Goal: Transaction & Acquisition: Book appointment/travel/reservation

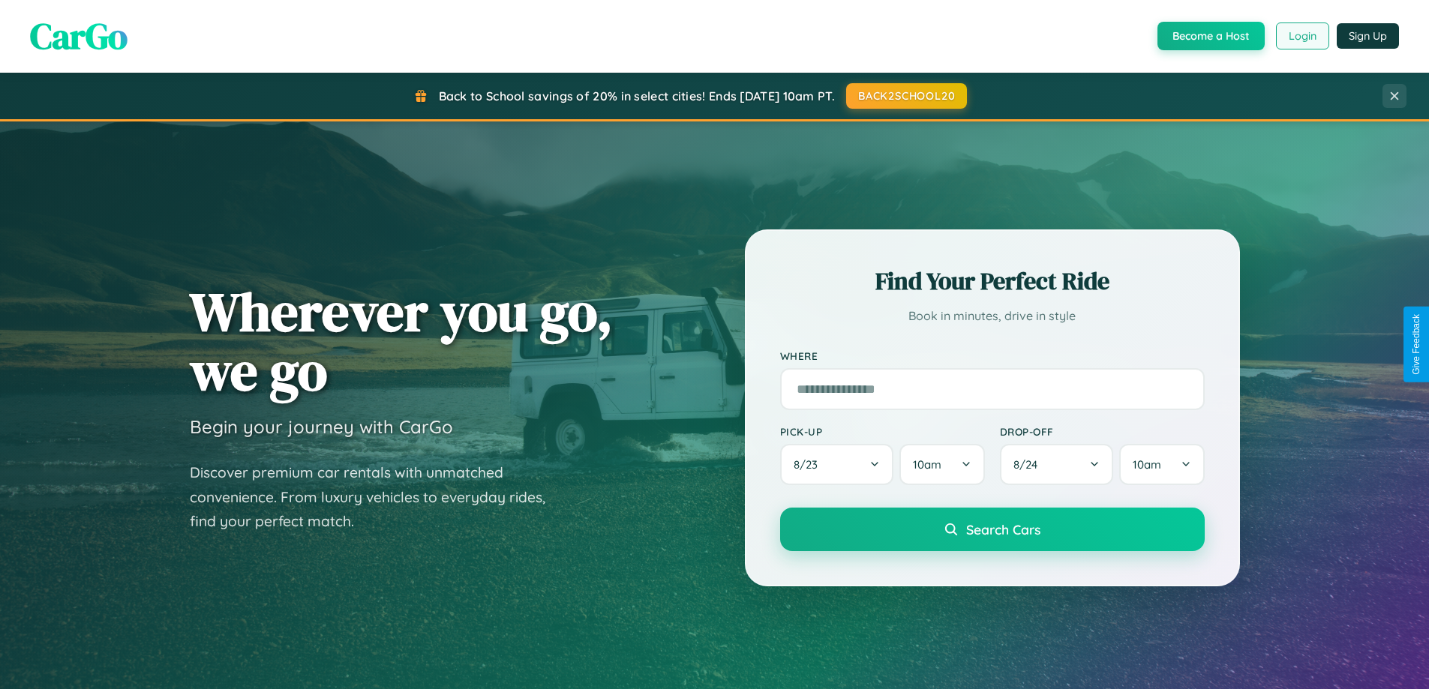
click at [1301, 36] on button "Login" at bounding box center [1302, 35] width 53 height 27
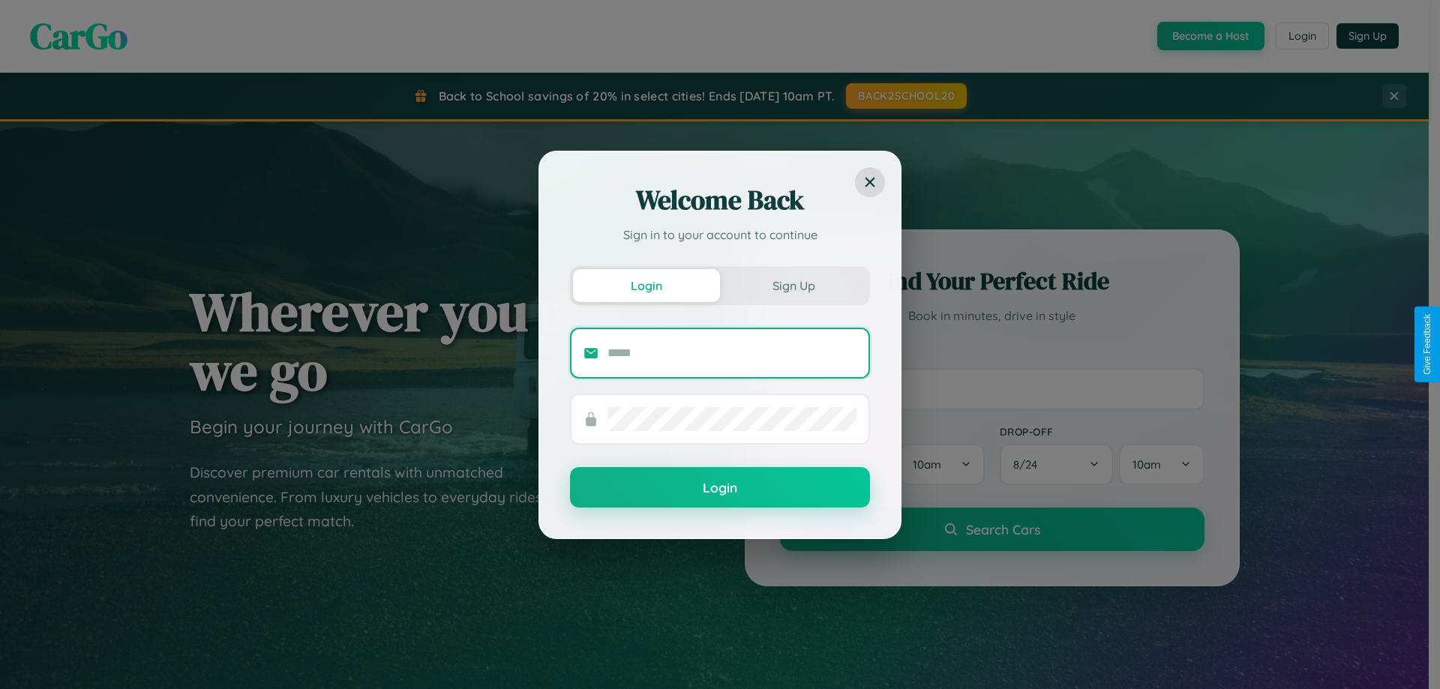
click at [732, 352] on input "text" at bounding box center [731, 353] width 249 height 24
type input "**********"
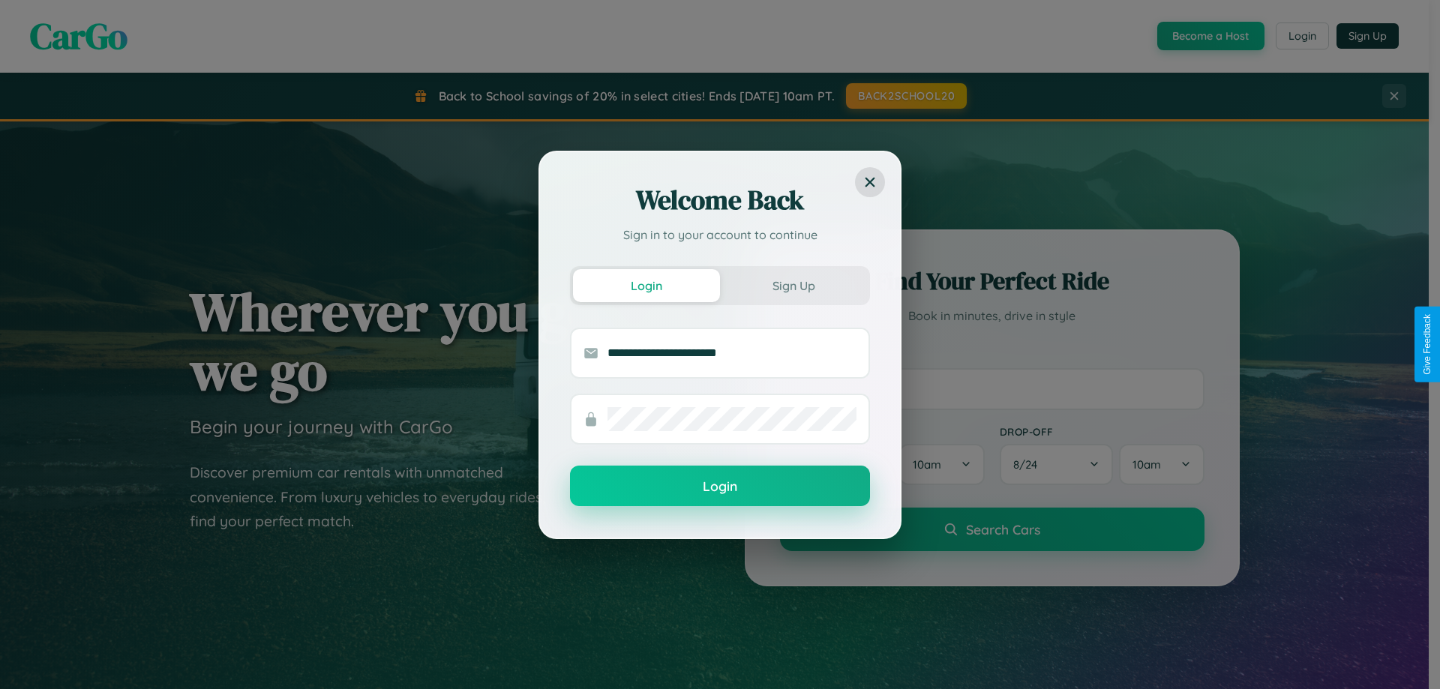
click at [720, 486] on button "Login" at bounding box center [720, 486] width 300 height 40
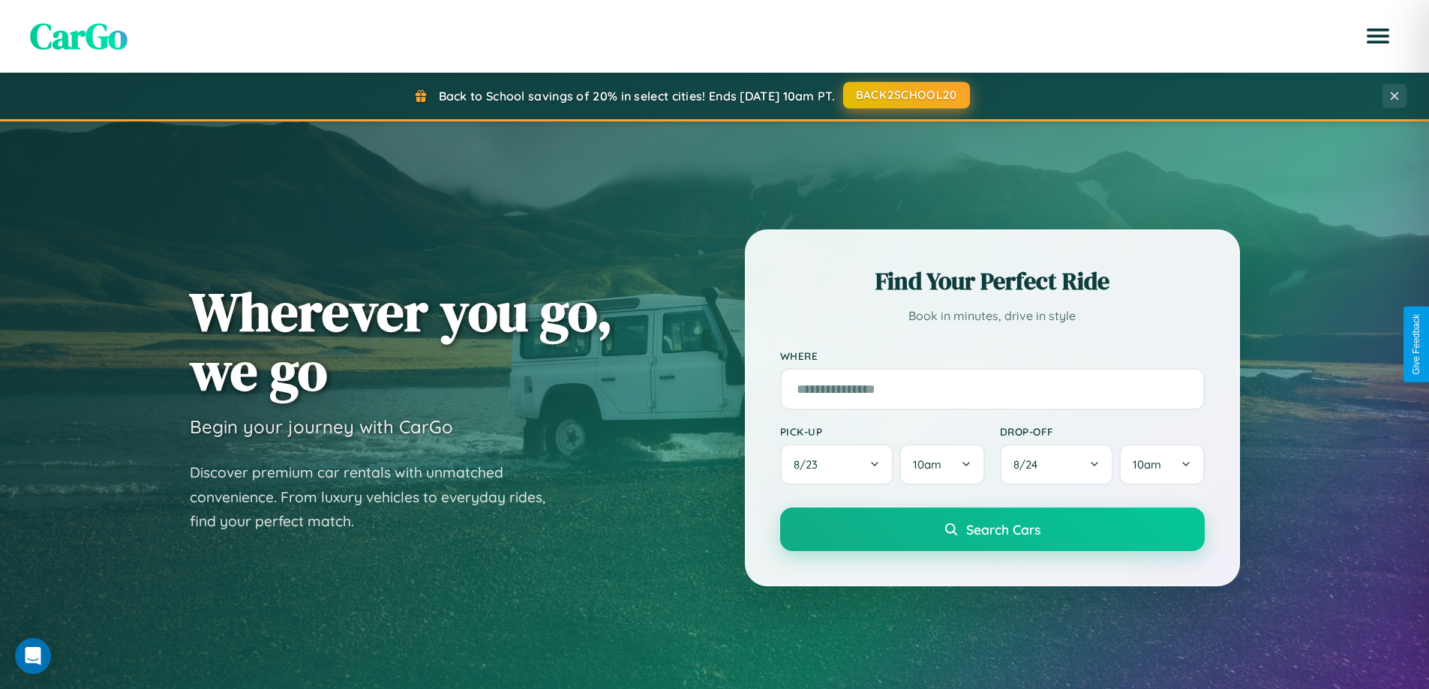
click at [905, 96] on button "BACK2SCHOOL20" at bounding box center [906, 95] width 127 height 27
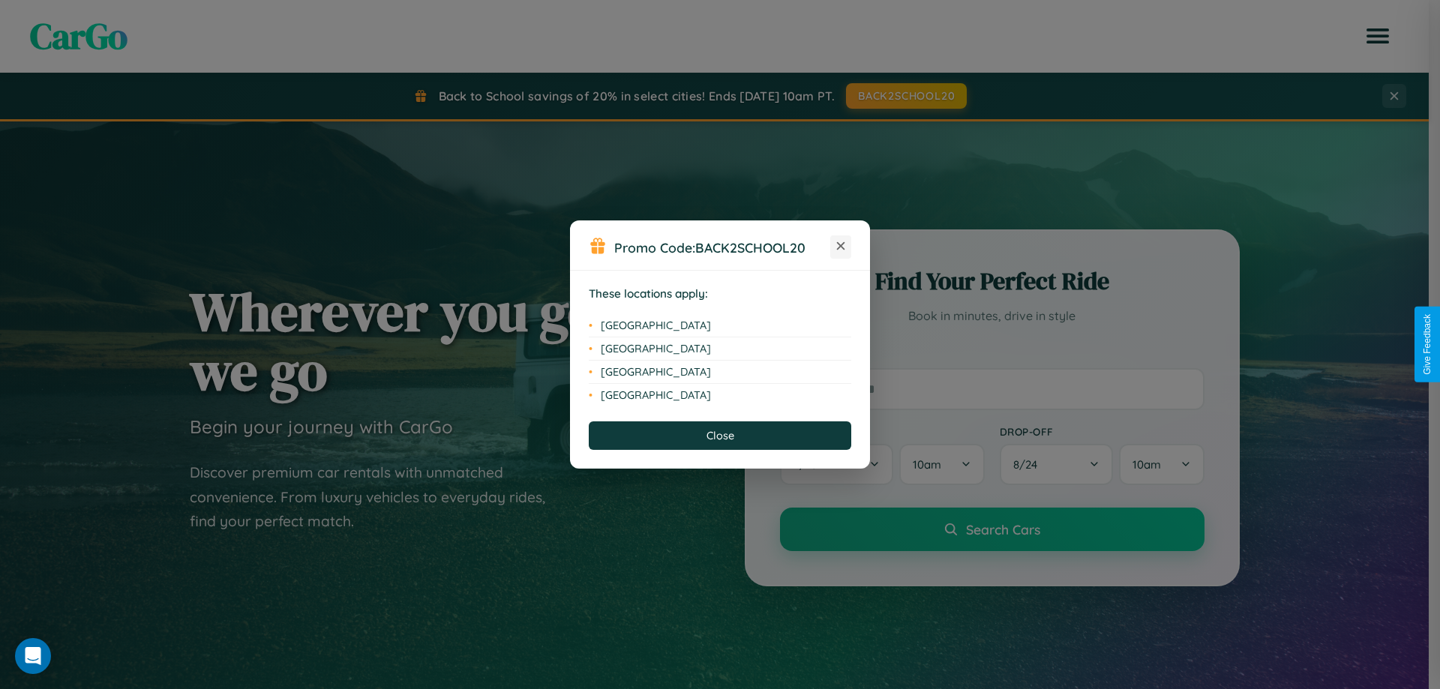
click at [841, 247] on icon at bounding box center [841, 246] width 8 height 8
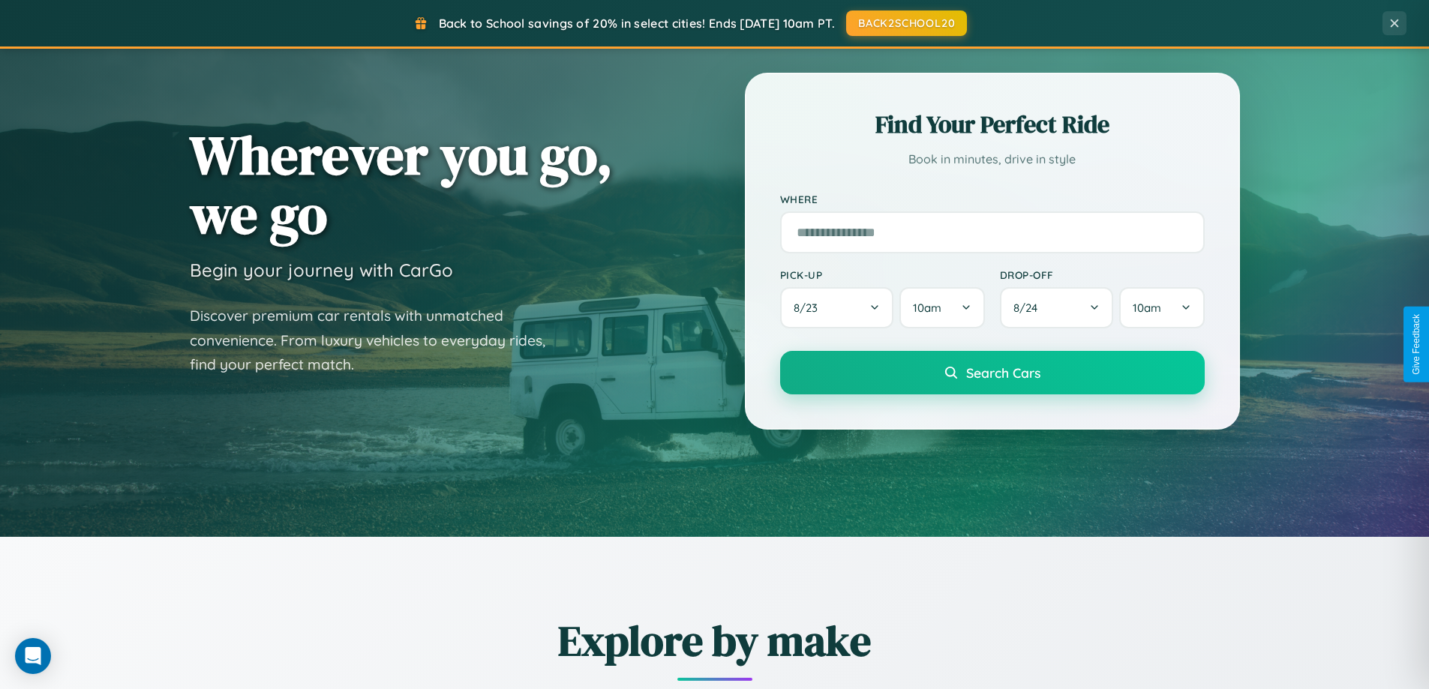
scroll to position [646, 0]
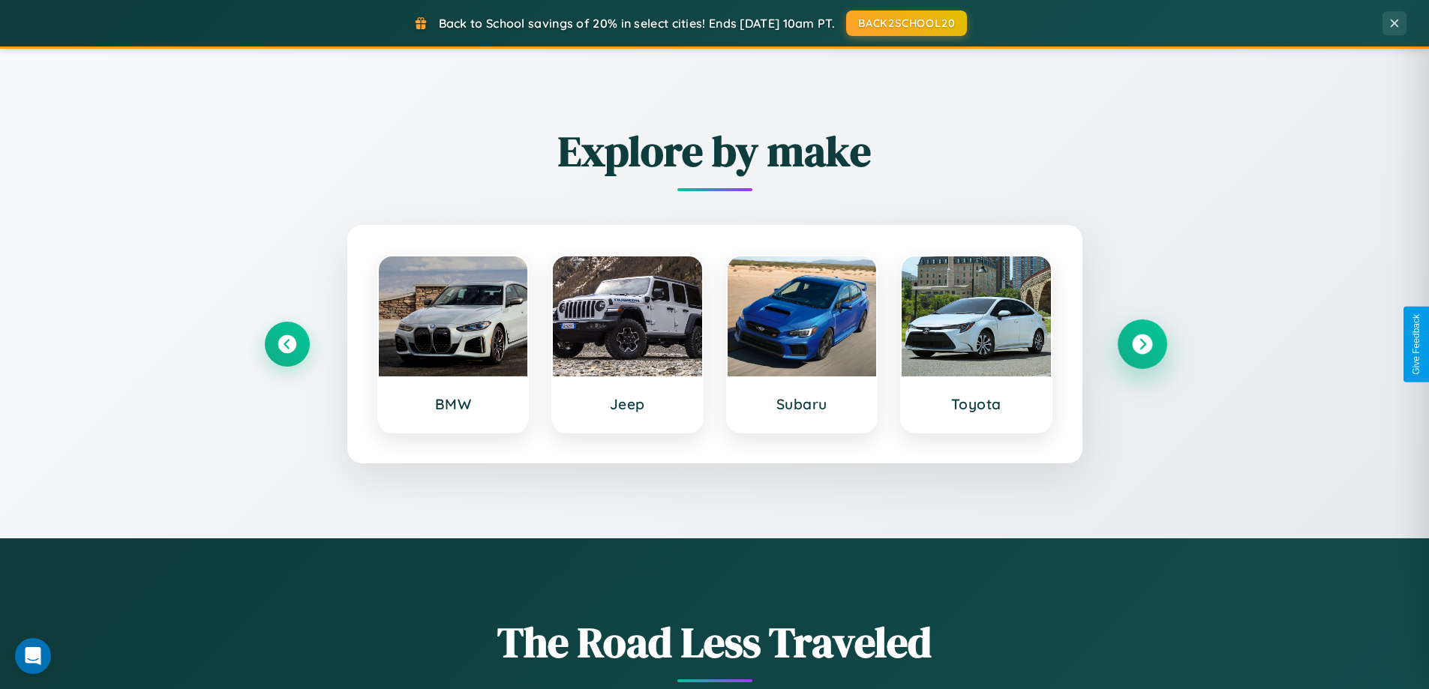
click at [1141, 344] on icon at bounding box center [1142, 344] width 20 height 20
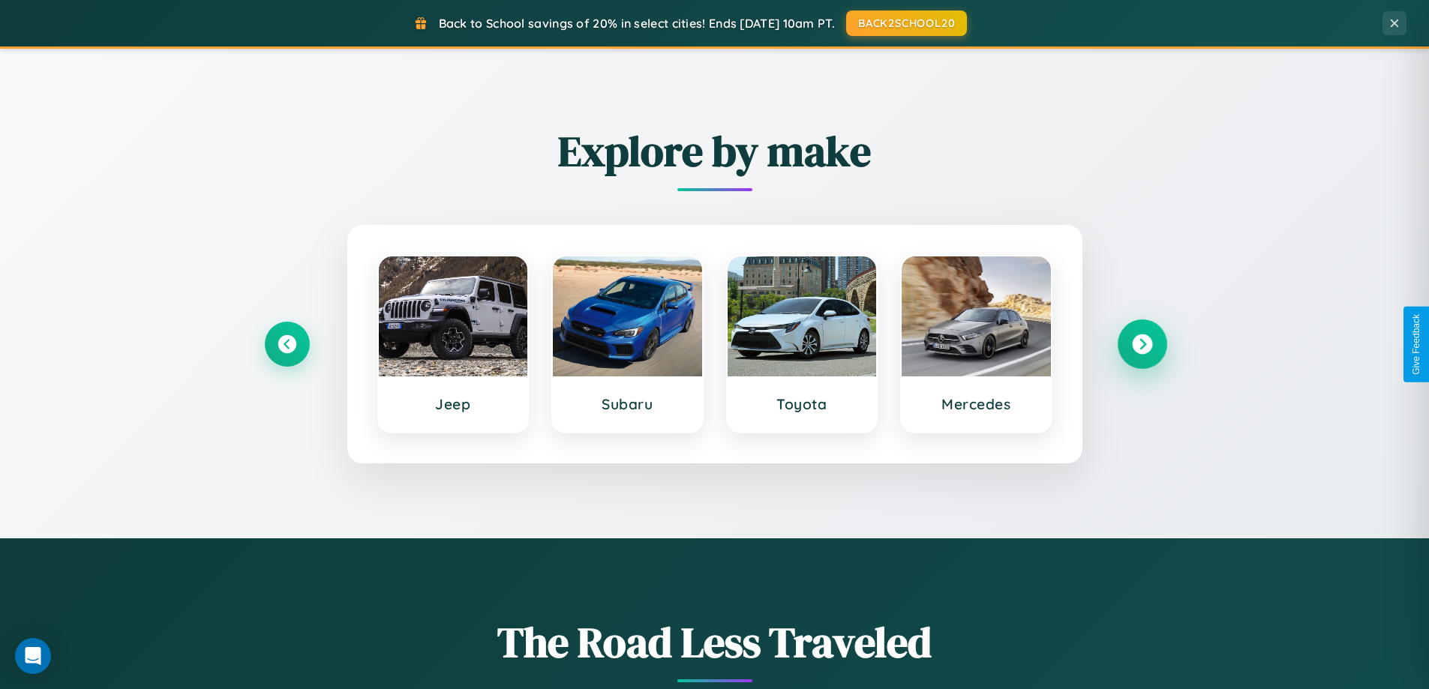
click at [1141, 344] on icon at bounding box center [1142, 344] width 20 height 20
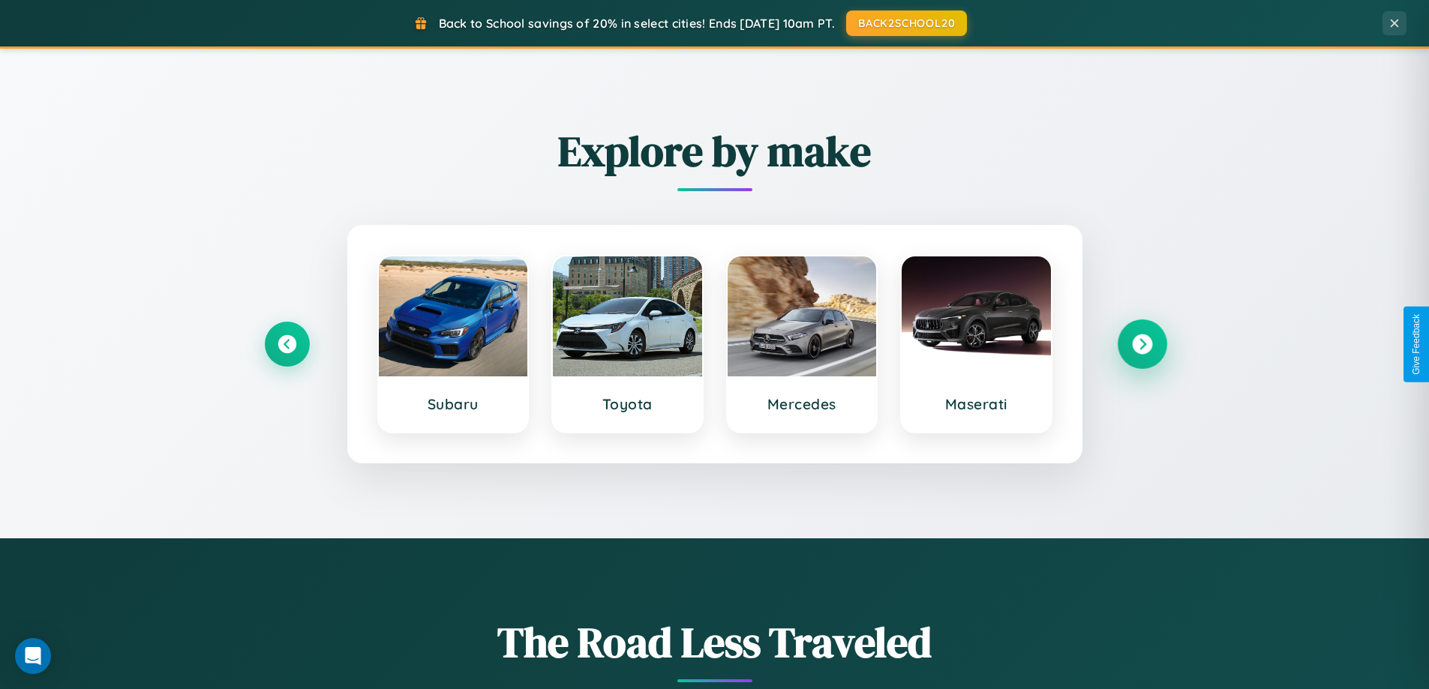
click at [1141, 344] on icon at bounding box center [1142, 344] width 20 height 20
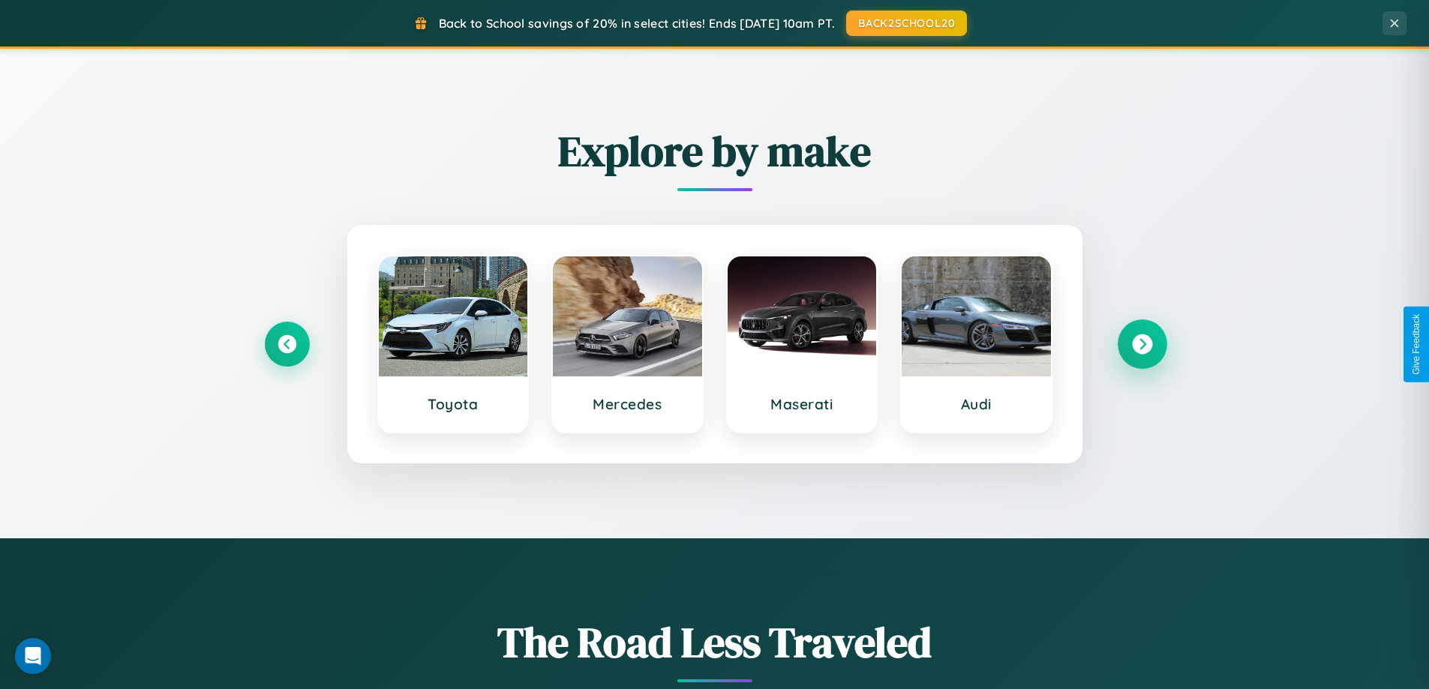
click at [1141, 344] on icon at bounding box center [1142, 344] width 20 height 20
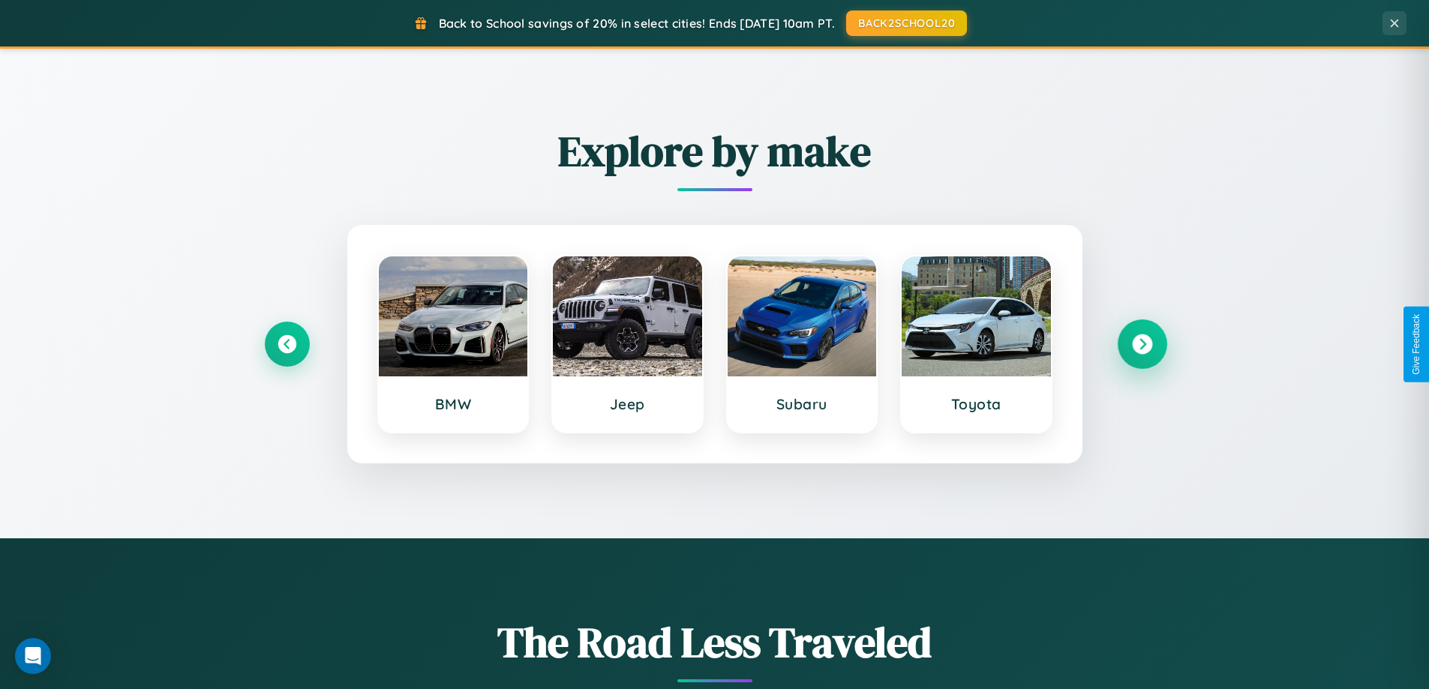
click at [1141, 344] on icon at bounding box center [1142, 344] width 20 height 20
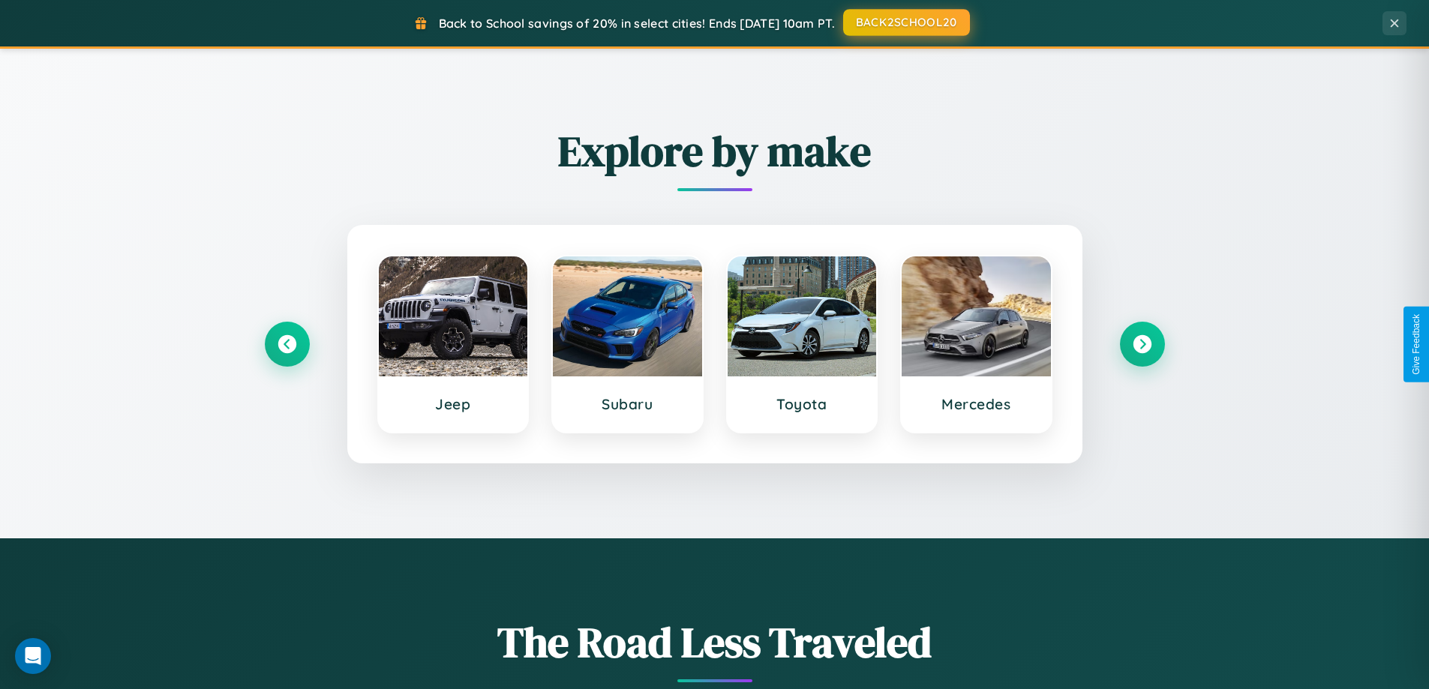
click at [905, 22] on button "BACK2SCHOOL20" at bounding box center [906, 22] width 127 height 27
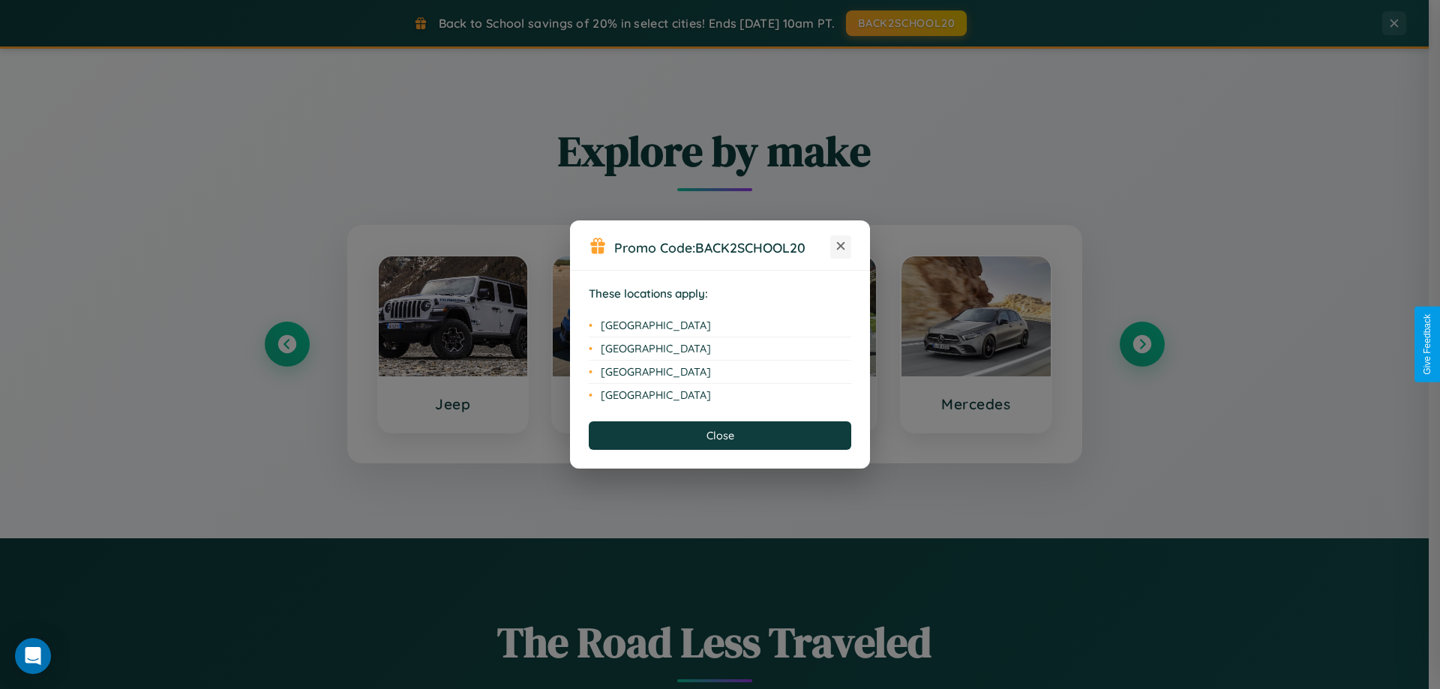
click at [841, 247] on icon at bounding box center [841, 246] width 8 height 8
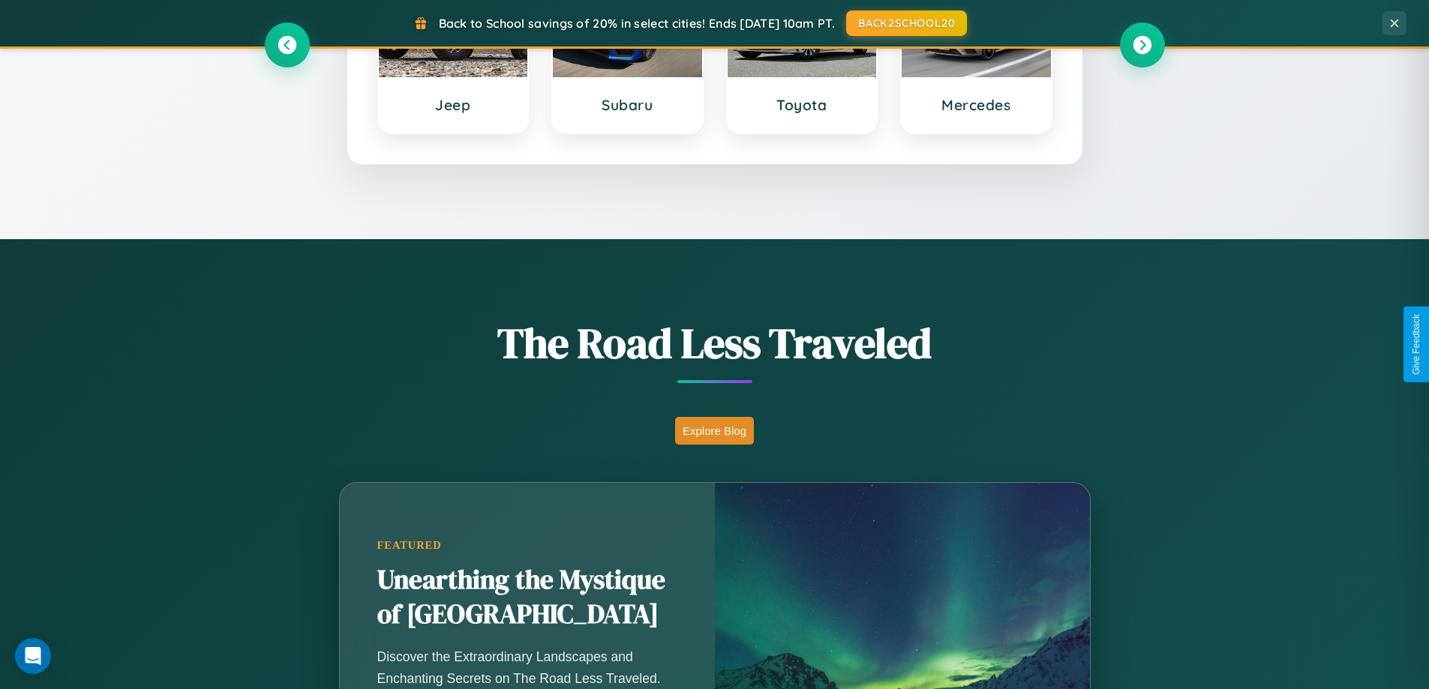
scroll to position [2410, 0]
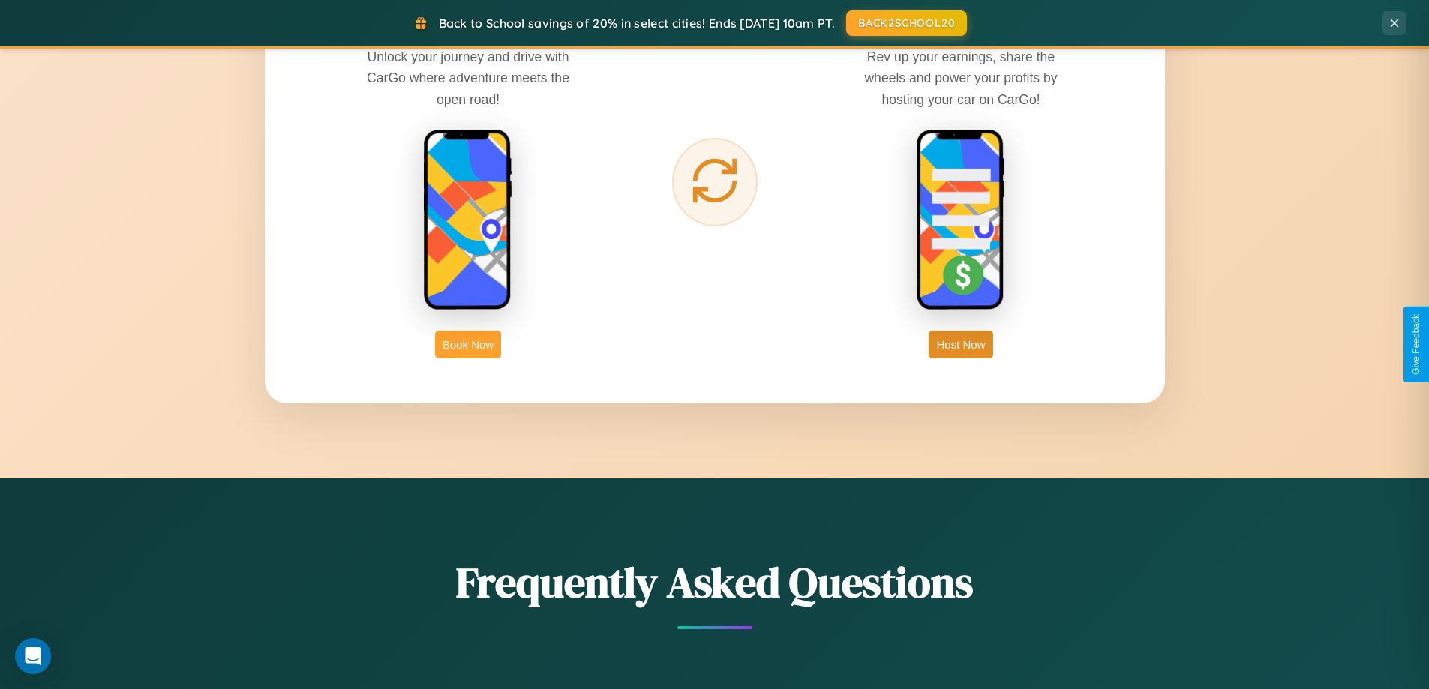
click at [468, 344] on button "Book Now" at bounding box center [468, 345] width 66 height 28
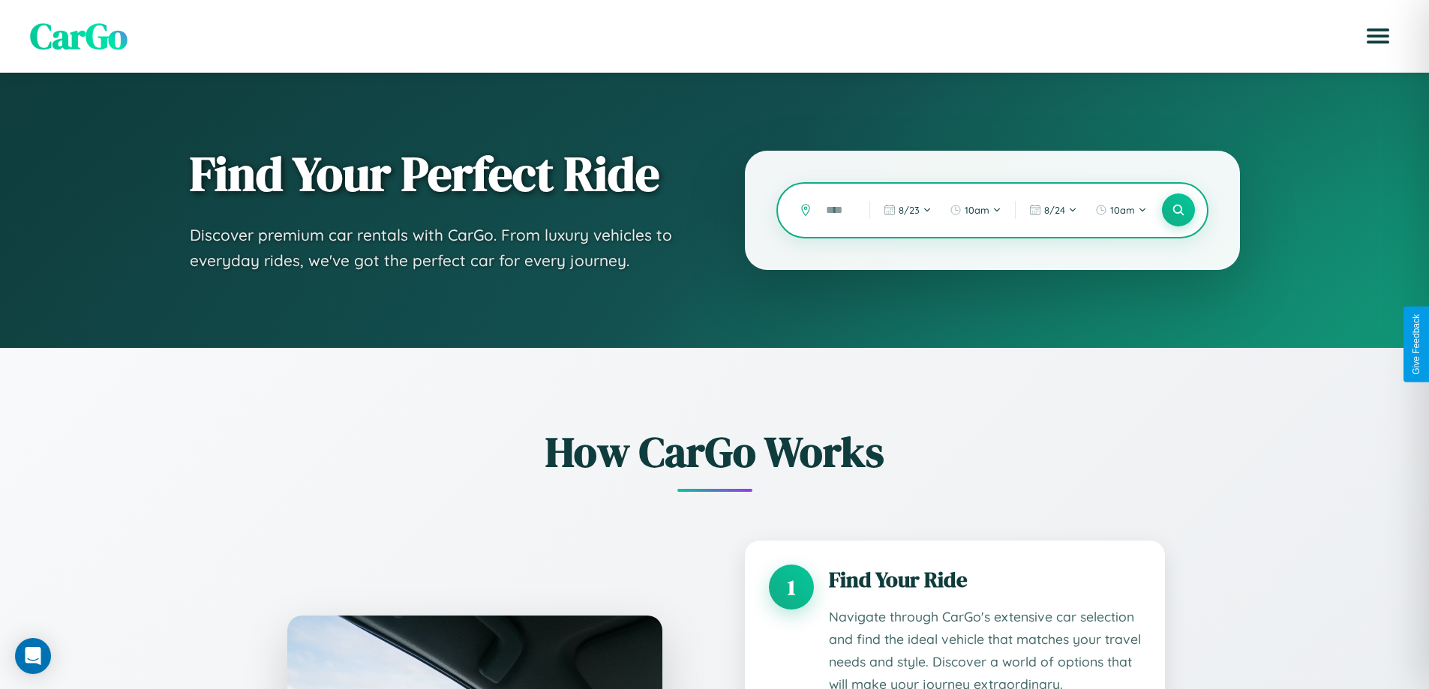
click at [836, 210] on input "text" at bounding box center [836, 210] width 36 height 26
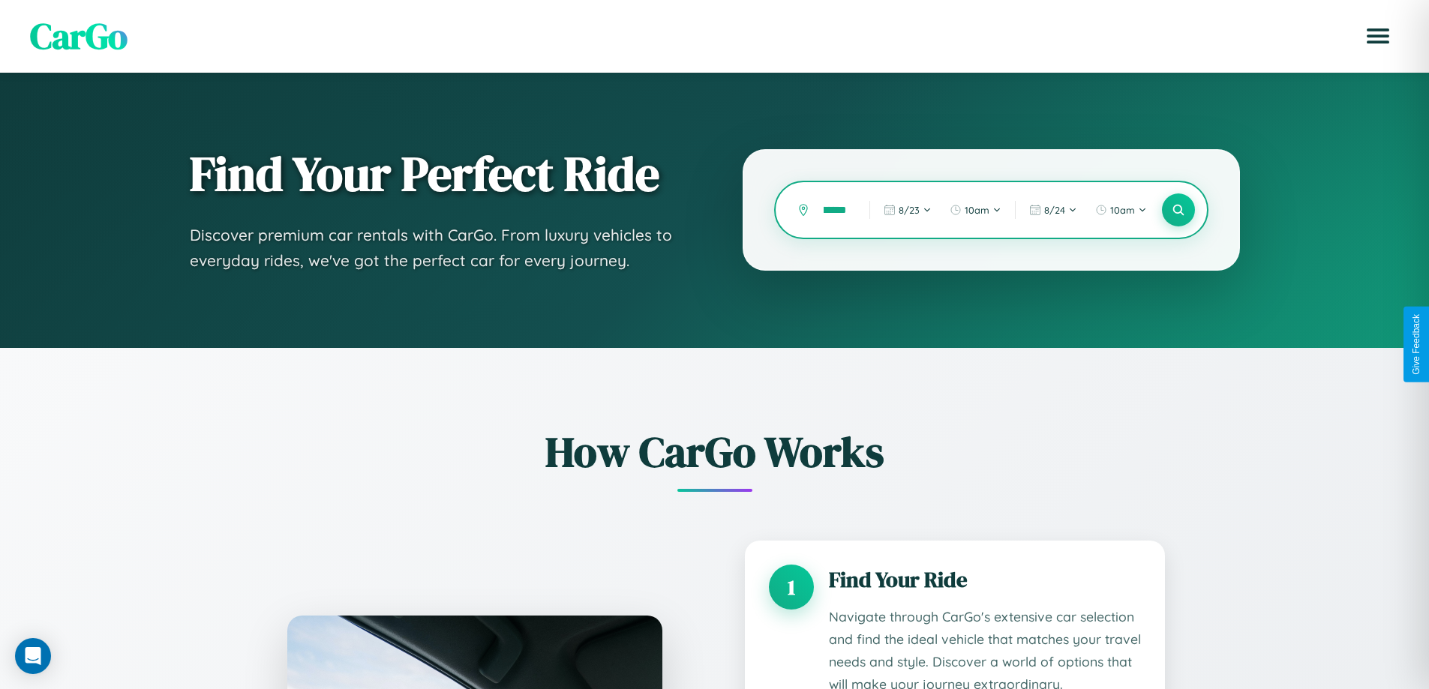
scroll to position [0, 30]
type input "*********"
click at [1177, 210] on icon at bounding box center [1178, 210] width 14 height 14
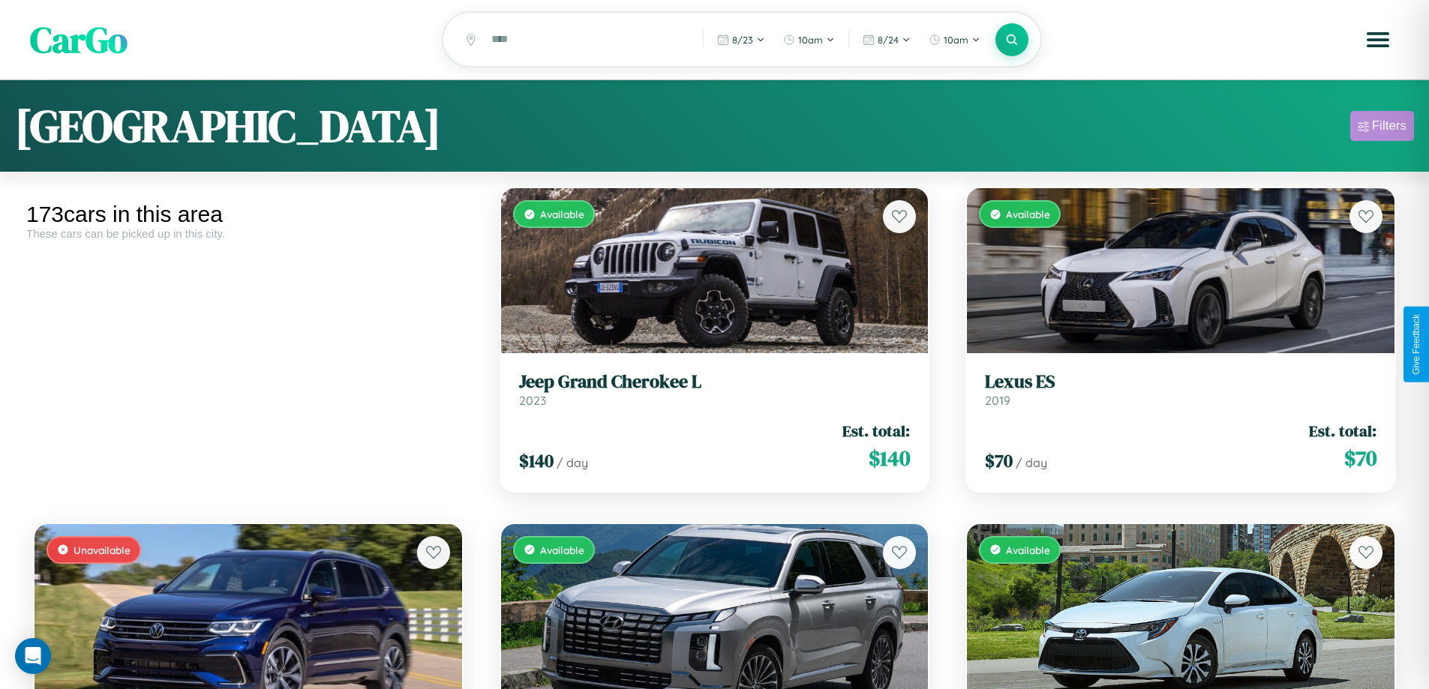
click at [1381, 128] on div "Filters" at bounding box center [1389, 125] width 34 height 15
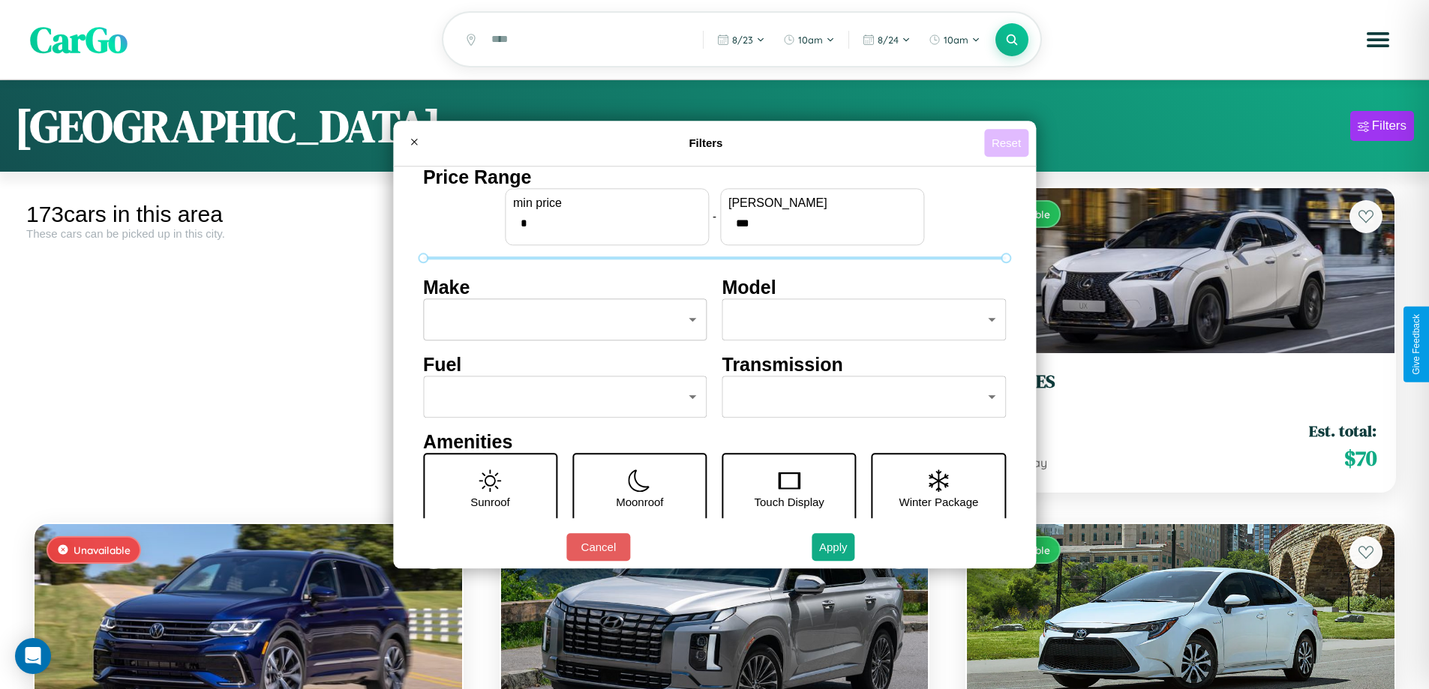
click at [1008, 142] on button "Reset" at bounding box center [1006, 143] width 44 height 28
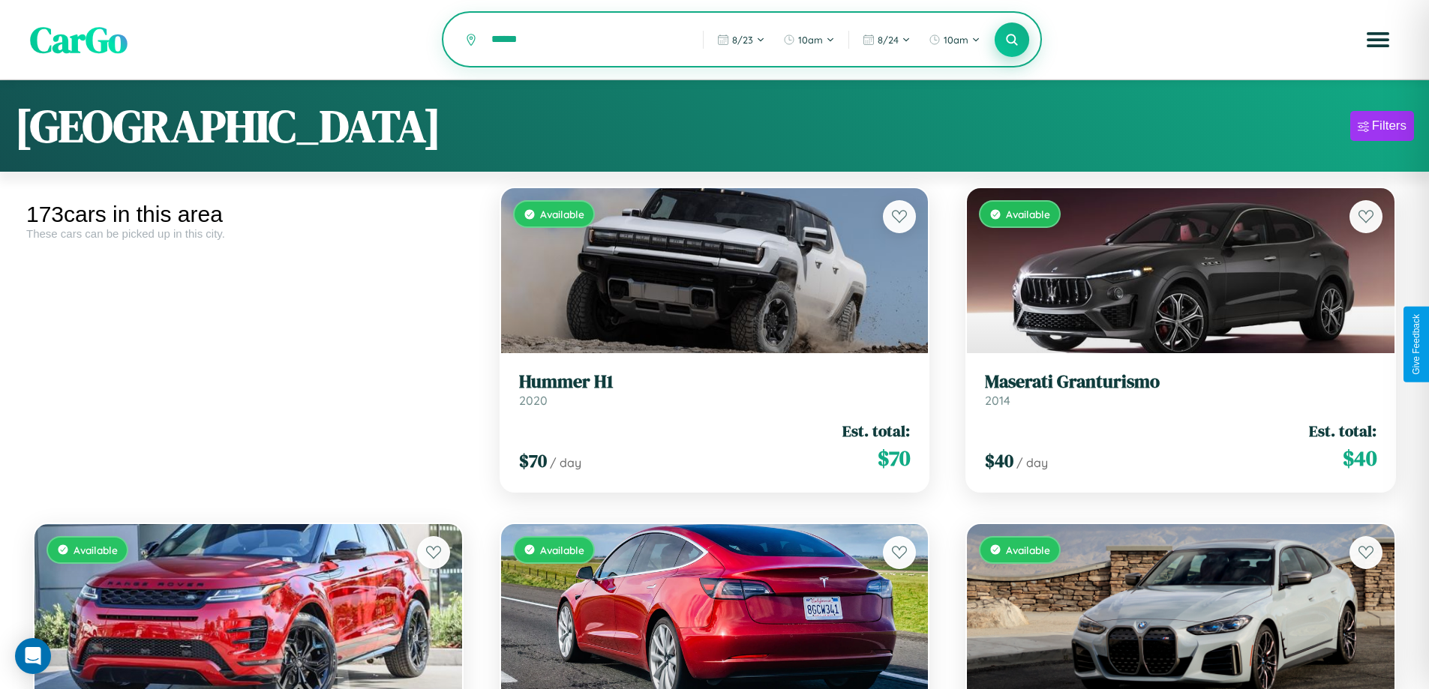
type input "******"
click at [1012, 40] on icon at bounding box center [1012, 39] width 14 height 14
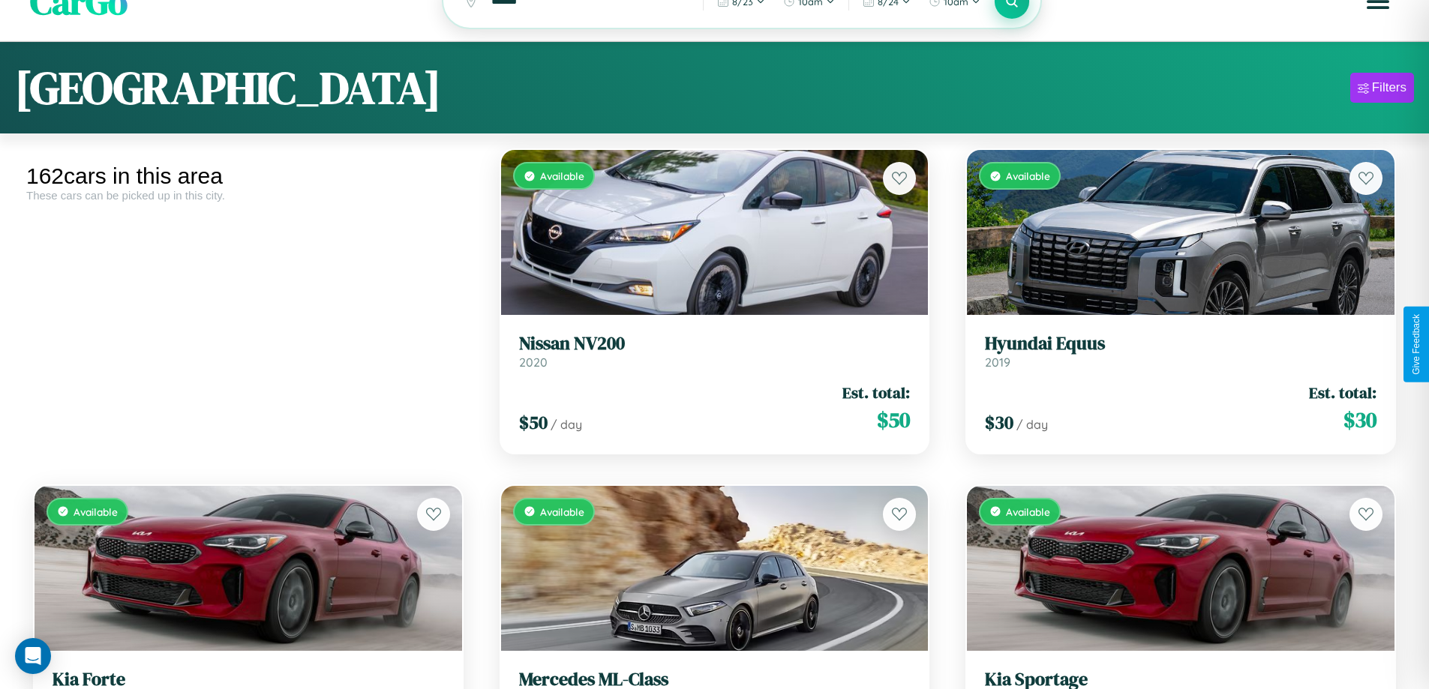
scroll to position [91, 0]
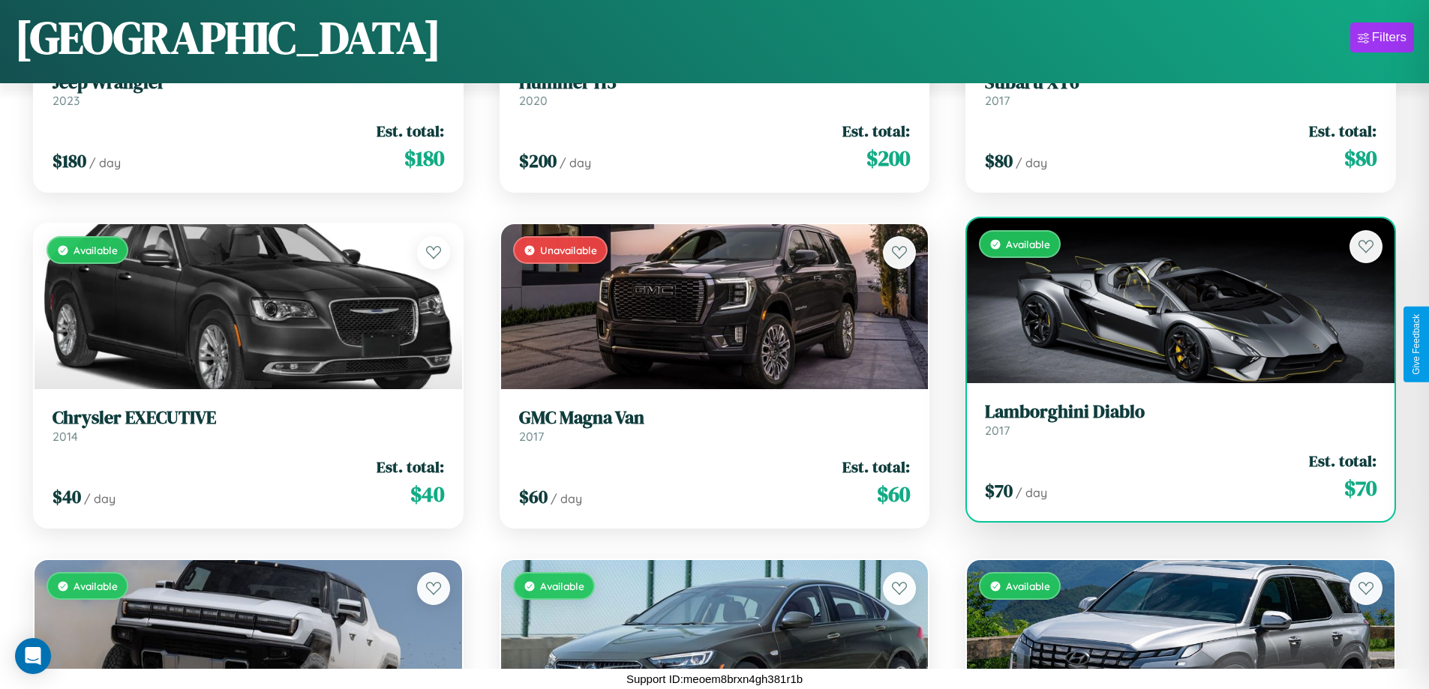
click at [1171, 425] on link "Lamborghini Diablo 2017" at bounding box center [1180, 419] width 391 height 37
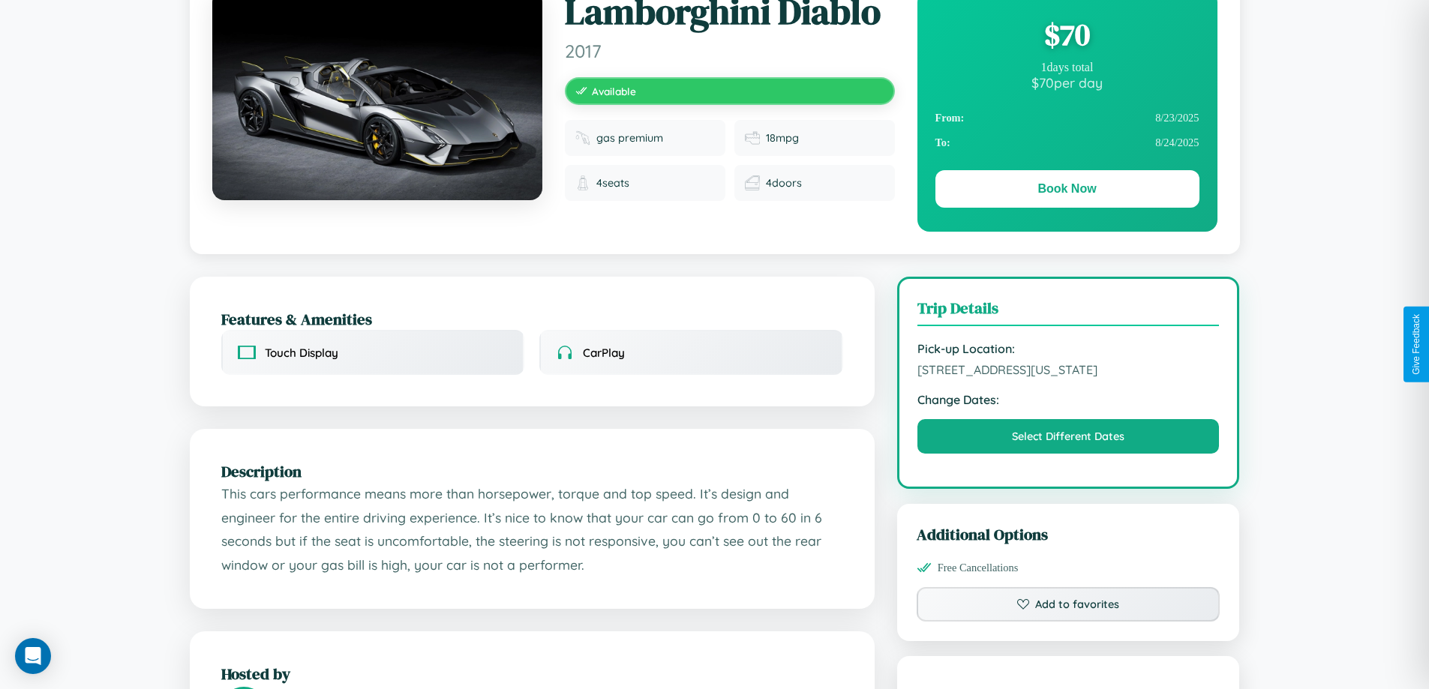
scroll to position [562, 0]
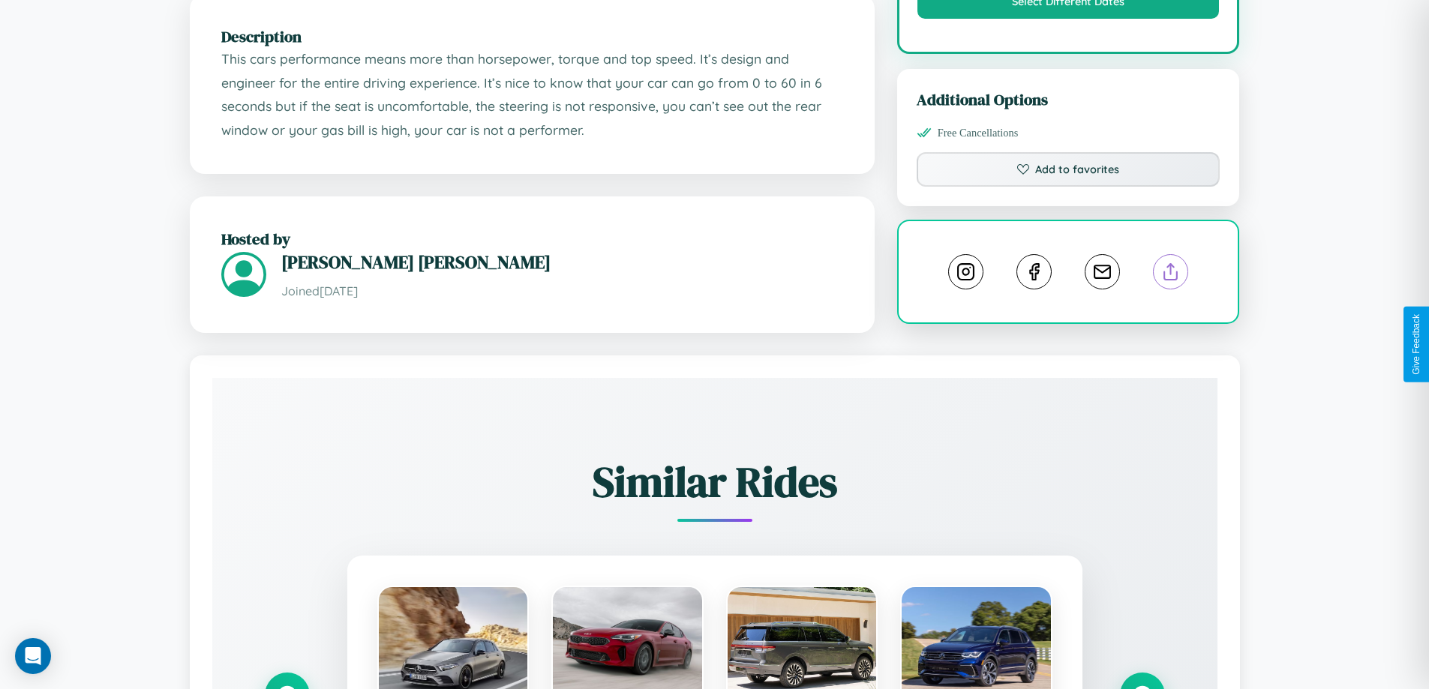
click at [1171, 274] on line at bounding box center [1171, 269] width 0 height 10
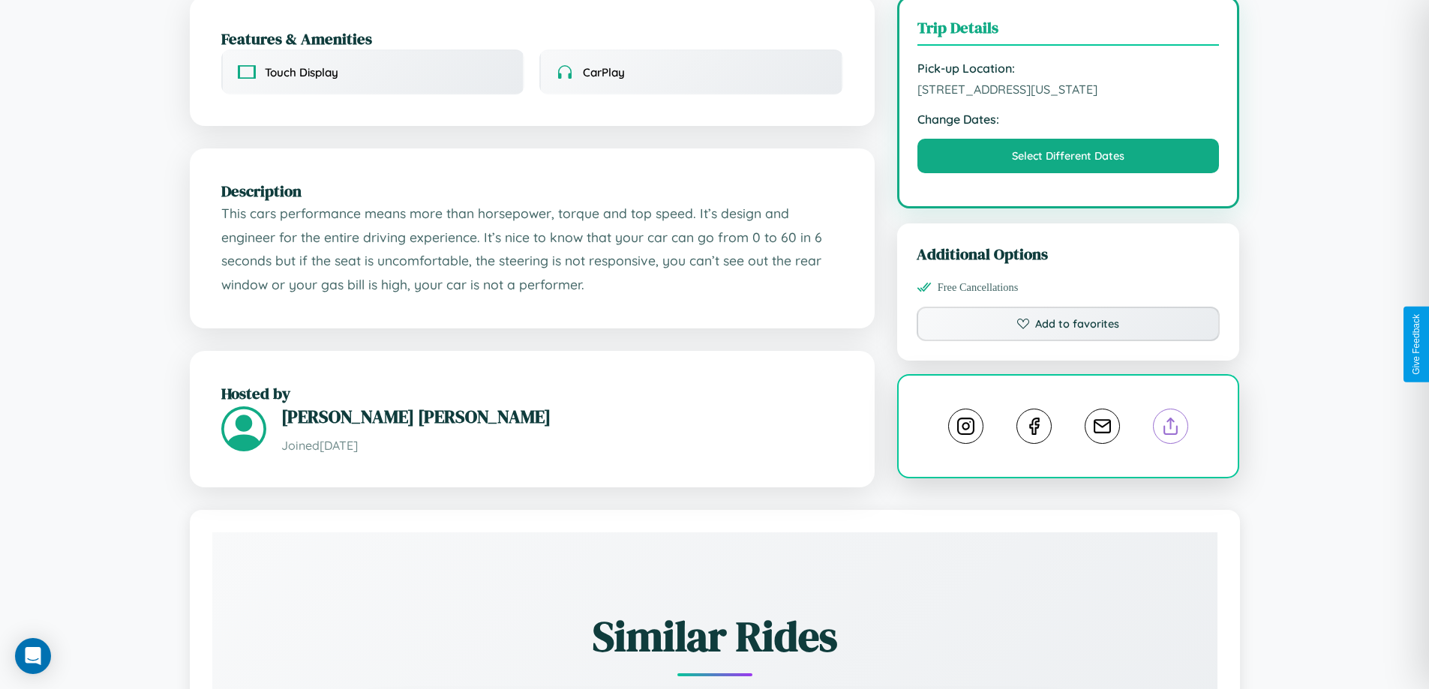
scroll to position [404, 0]
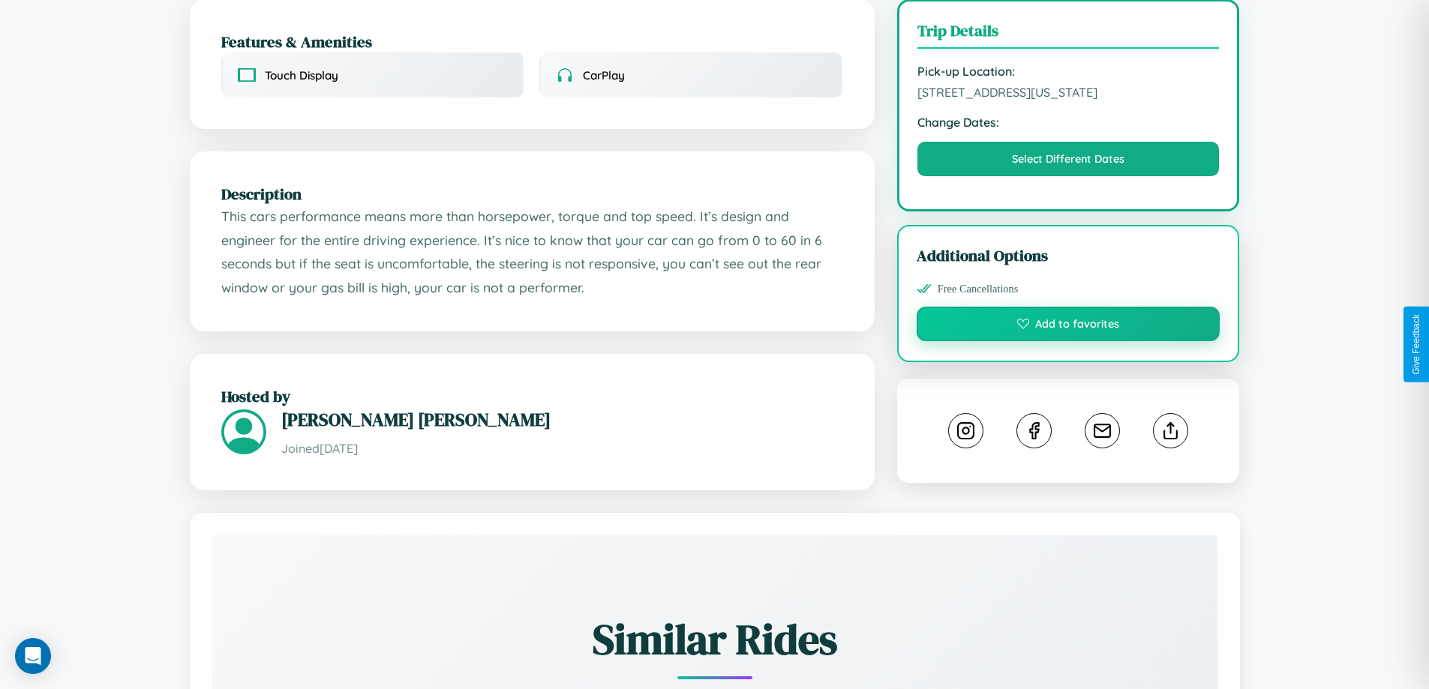
click at [1068, 341] on button "Add to favorites" at bounding box center [1068, 324] width 304 height 34
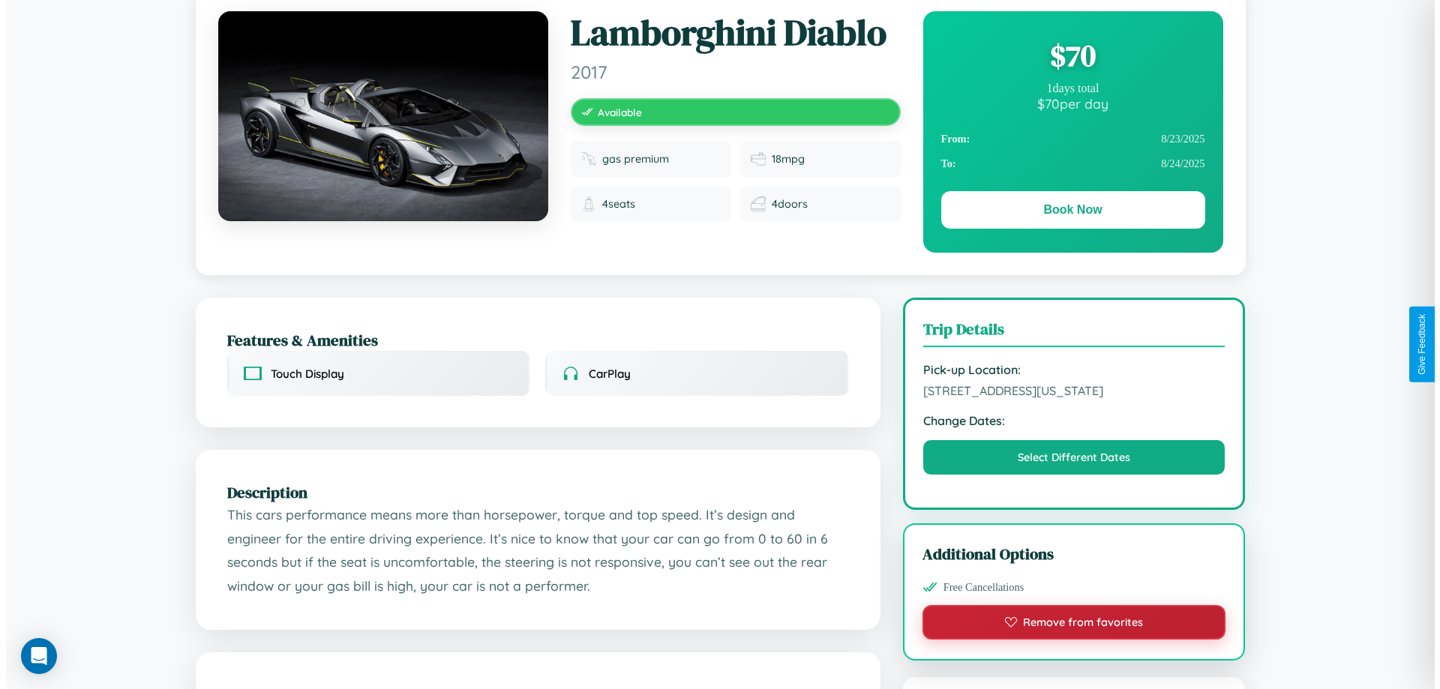
scroll to position [0, 0]
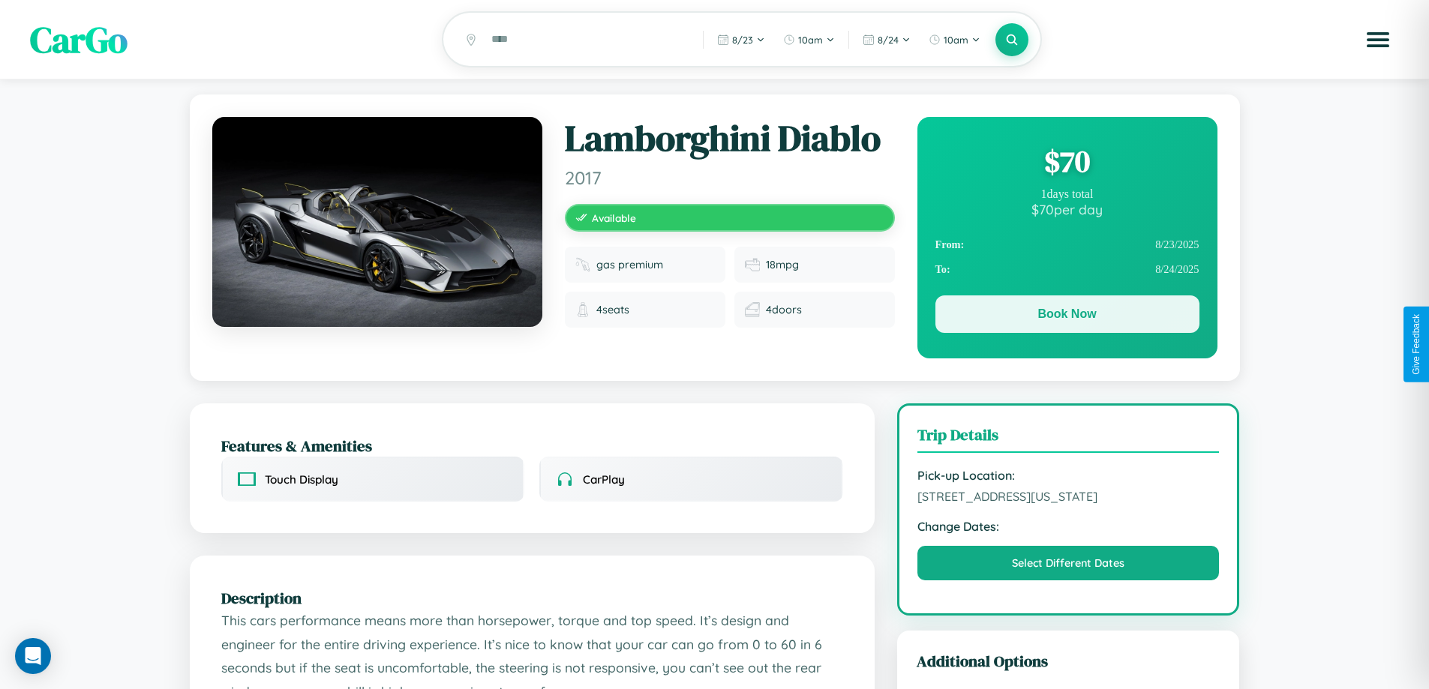
click at [1066, 316] on button "Book Now" at bounding box center [1067, 313] width 264 height 37
